Goal: Task Accomplishment & Management: Use online tool/utility

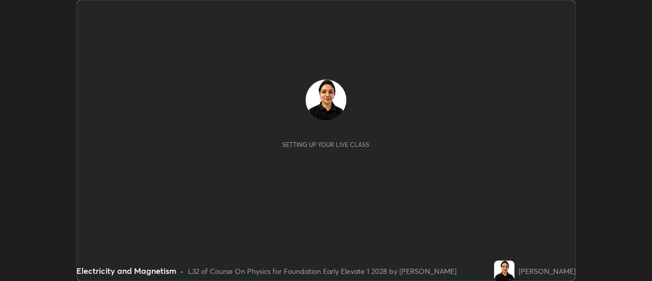
scroll to position [281, 652]
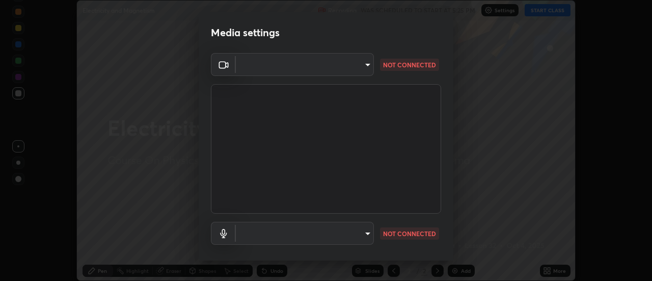
type input "609e5a32b3deb6334e4eacac44e0076ed714ca5fe8849d3a386cfb8853ab1d3b"
type input "default"
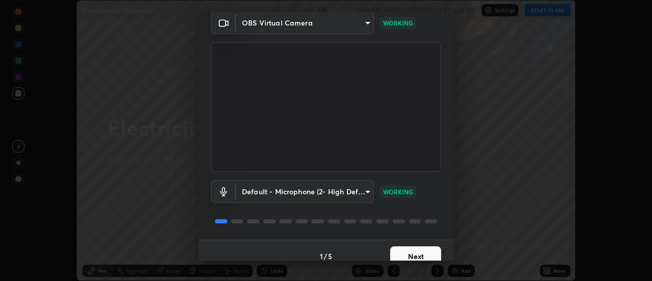
scroll to position [53, 0]
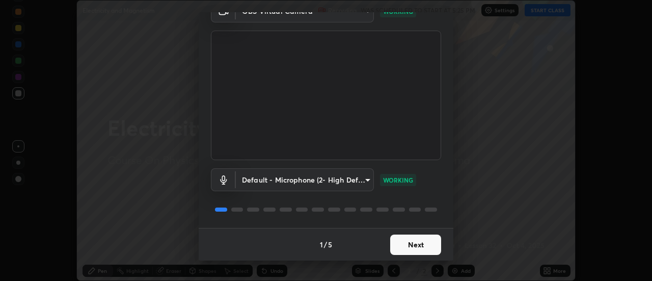
click at [413, 239] on button "Next" at bounding box center [415, 244] width 51 height 20
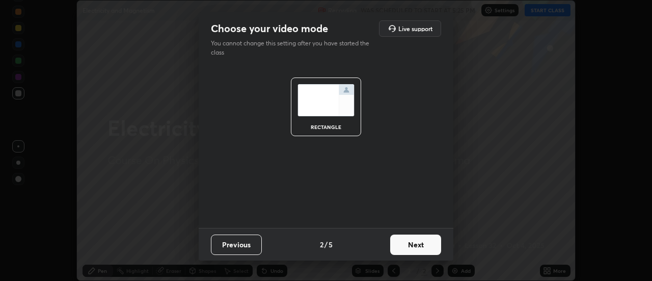
click at [414, 242] on button "Next" at bounding box center [415, 244] width 51 height 20
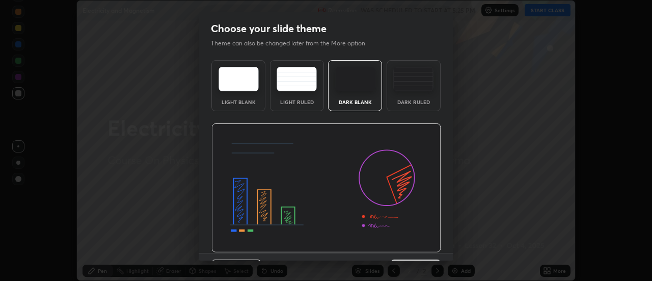
click at [416, 244] on img at bounding box center [326, 187] width 230 height 129
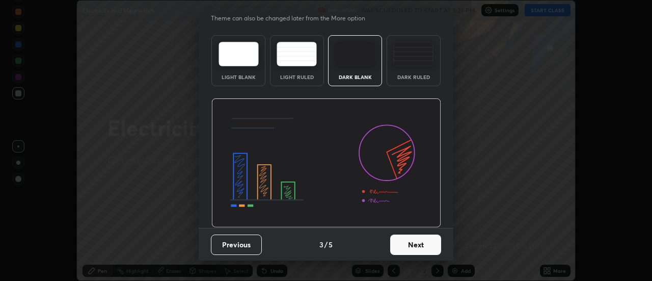
click at [408, 245] on button "Next" at bounding box center [415, 244] width 51 height 20
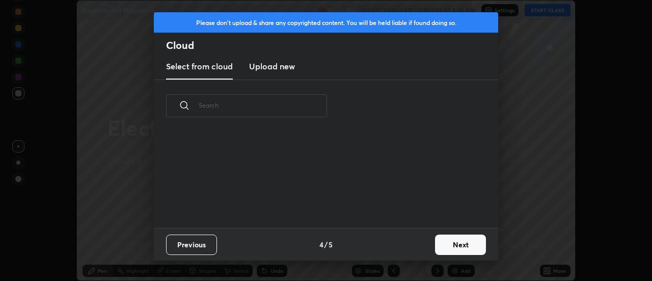
click at [409, 241] on div "Previous 4 / 5 Next" at bounding box center [326, 244] width 344 height 33
click at [456, 250] on button "Next" at bounding box center [460, 244] width 51 height 20
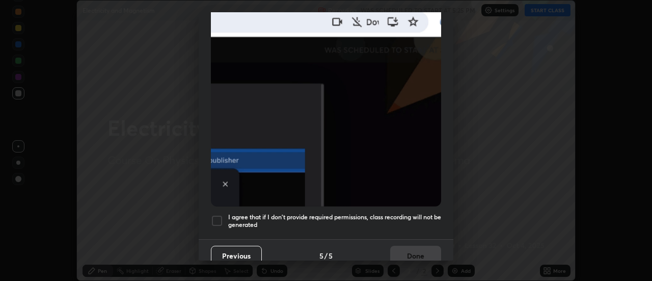
scroll to position [261, 0]
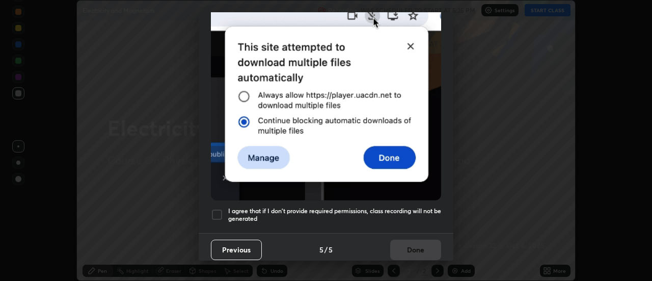
click at [222, 208] on div at bounding box center [217, 214] width 12 height 12
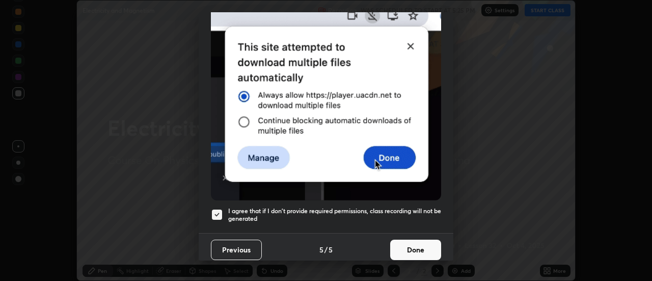
click at [412, 247] on button "Done" at bounding box center [415, 249] width 51 height 20
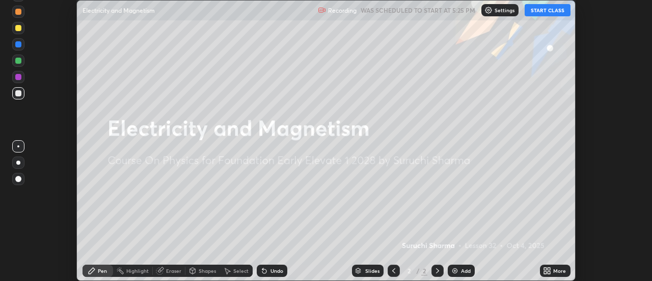
click at [553, 9] on button "START CLASS" at bounding box center [548, 10] width 46 height 12
click at [460, 273] on div "Add" at bounding box center [461, 270] width 27 height 12
